Goal: Task Accomplishment & Management: Complete application form

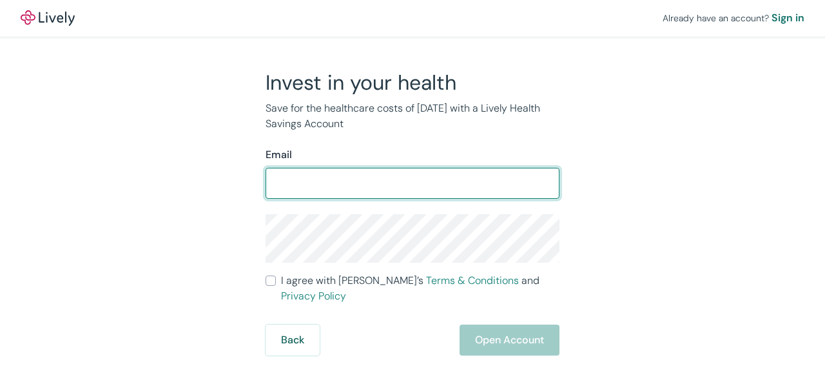
click at [300, 180] on input "Email" at bounding box center [413, 183] width 294 height 26
type input "[PERSON_NAME][EMAIL_ADDRESS][PERSON_NAME][DOMAIN_NAME]"
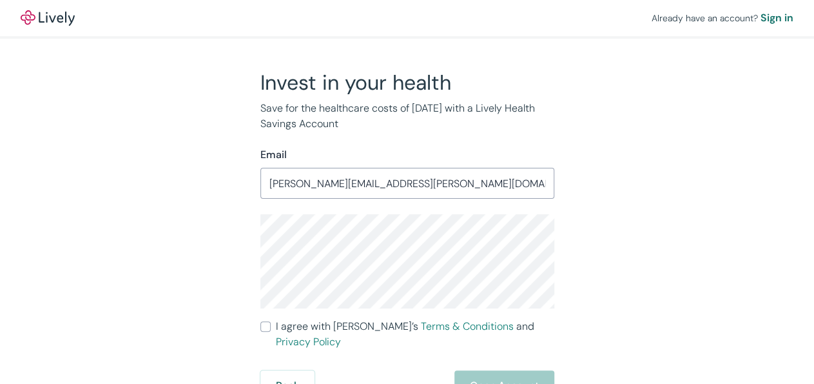
click at [268, 327] on input "I agree with Lively’s Terms & Conditions and Privacy Policy" at bounding box center [265, 326] width 10 height 10
checkbox input "true"
click at [487, 370] on button "Open Account" at bounding box center [504, 385] width 100 height 31
